Goal: Information Seeking & Learning: Find specific fact

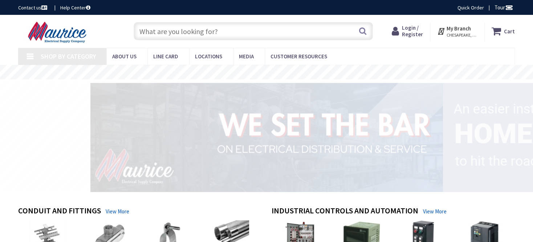
type input "[GEOGRAPHIC_DATA], [GEOGRAPHIC_DATA]"
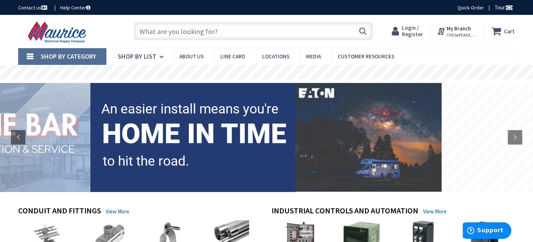
click at [179, 33] on input "text" at bounding box center [253, 31] width 239 height 18
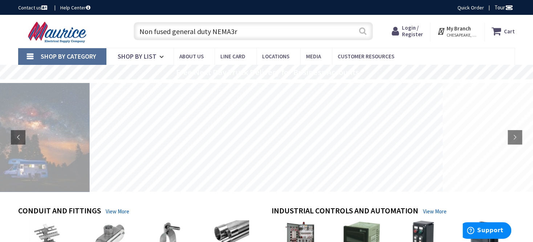
type input "Non fused general duty NEMA3r"
click at [363, 33] on button "Search" at bounding box center [362, 31] width 9 height 16
